Goal: Task Accomplishment & Management: Manage account settings

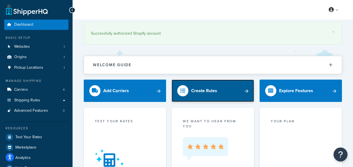
click at [194, 92] on div "Create Rules" at bounding box center [204, 91] width 26 height 8
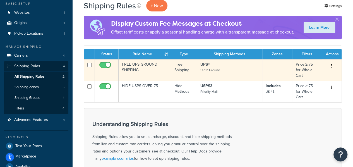
scroll to position [46, 0]
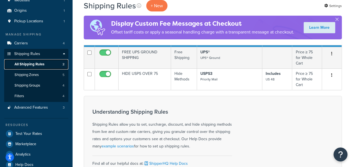
click at [34, 66] on span "All Shipping Rules" at bounding box center [30, 64] width 30 height 5
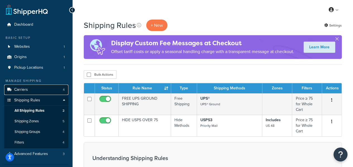
click at [33, 91] on link "Carriers 4" at bounding box center [36, 90] width 64 height 10
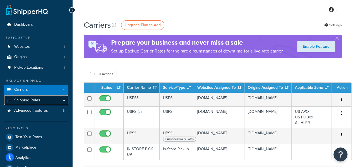
click at [28, 100] on span "Shipping Rules" at bounding box center [27, 100] width 26 height 5
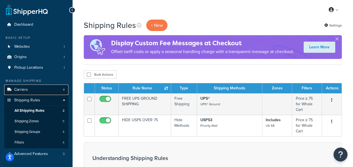
click at [30, 90] on link "Carriers 4" at bounding box center [36, 90] width 64 height 10
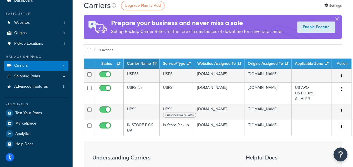
scroll to position [46, 0]
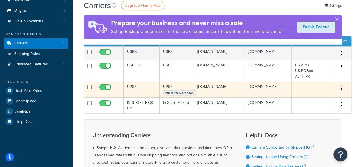
click at [339, 89] on button "button" at bounding box center [342, 88] width 8 height 9
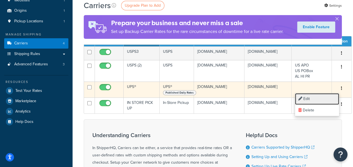
click at [315, 99] on link "Edit" at bounding box center [317, 98] width 44 height 11
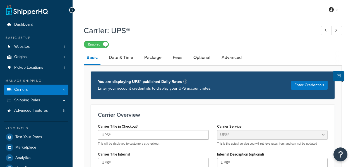
select select "ups"
click at [178, 56] on link "Fees" at bounding box center [177, 57] width 15 height 13
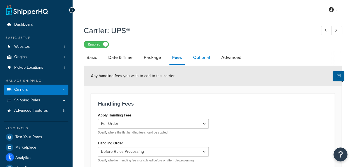
click at [205, 60] on link "Optional" at bounding box center [201, 57] width 23 height 13
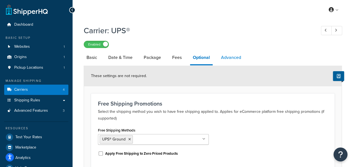
click at [233, 59] on link "Advanced" at bounding box center [231, 57] width 26 height 13
select select "false"
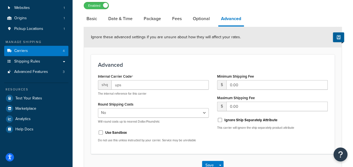
scroll to position [46, 0]
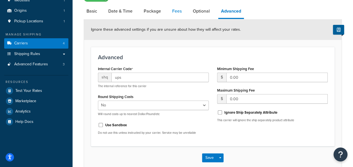
click at [171, 14] on link "Fees" at bounding box center [176, 10] width 15 height 13
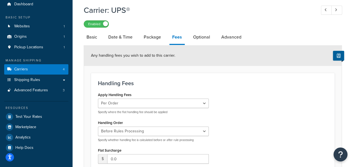
scroll to position [20, 0]
click at [89, 34] on link "Basic" at bounding box center [92, 37] width 16 height 13
select select "ups"
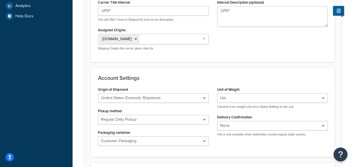
scroll to position [160, 0]
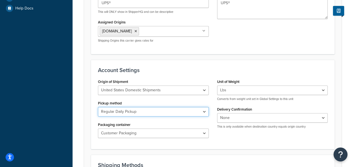
click at [203, 112] on select "Regular Daily Pickup Customer Counter One Time Pickup On Call Air Letter Center…" at bounding box center [153, 111] width 111 height 9
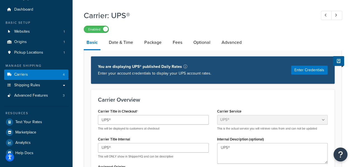
scroll to position [0, 0]
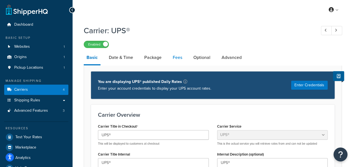
click at [176, 58] on link "Fees" at bounding box center [177, 57] width 15 height 13
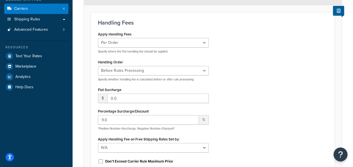
scroll to position [93, 0]
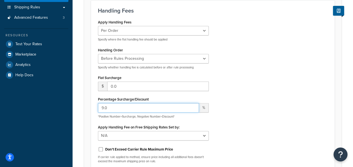
click at [117, 108] on input "9.0" at bounding box center [148, 107] width 101 height 9
type input "5"
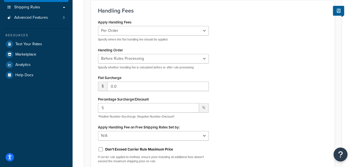
click at [246, 97] on div "Apply Handling Fees Per Order Per Item Per Package Specify where the flat handl…" at bounding box center [213, 92] width 238 height 149
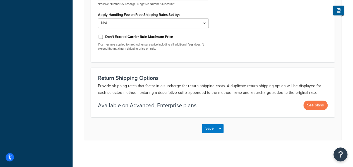
scroll to position [206, 0]
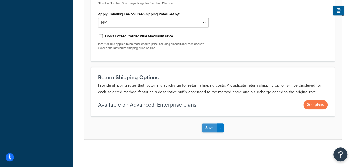
click at [211, 128] on button "Save" at bounding box center [209, 127] width 15 height 9
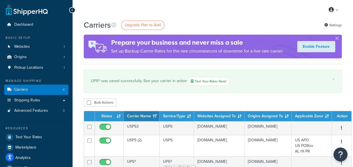
scroll to position [93, 0]
